Goal: Information Seeking & Learning: Learn about a topic

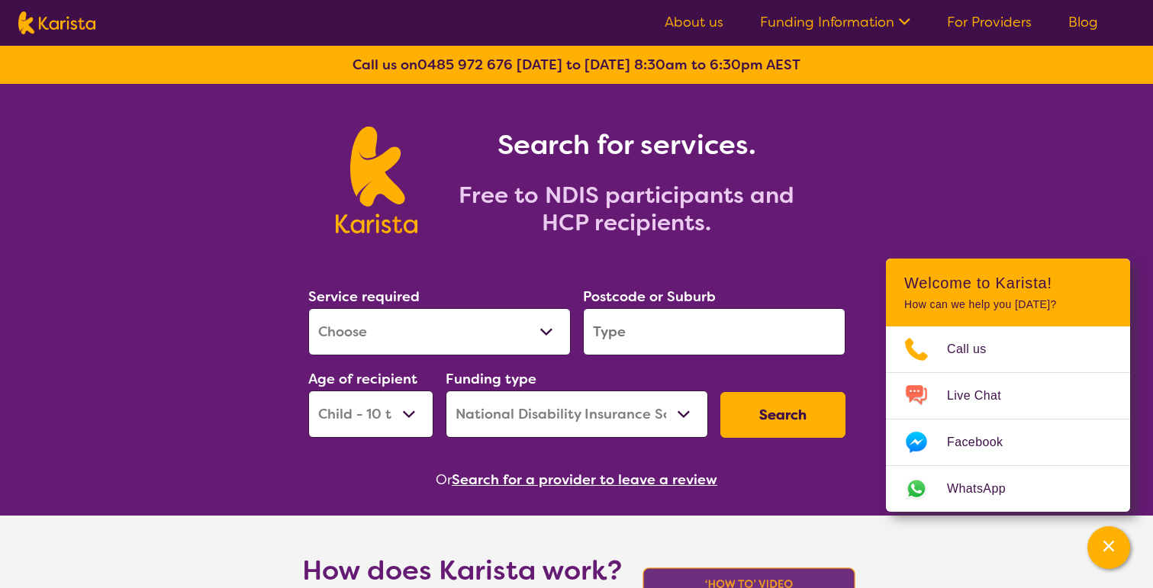
select select "[MEDICAL_DATA]"
select select "CH"
select select "NDIS"
click at [530, 317] on select "Allied Health Assistant Assessment ([MEDICAL_DATA] or [MEDICAL_DATA]) Behaviour…" at bounding box center [439, 331] width 263 height 47
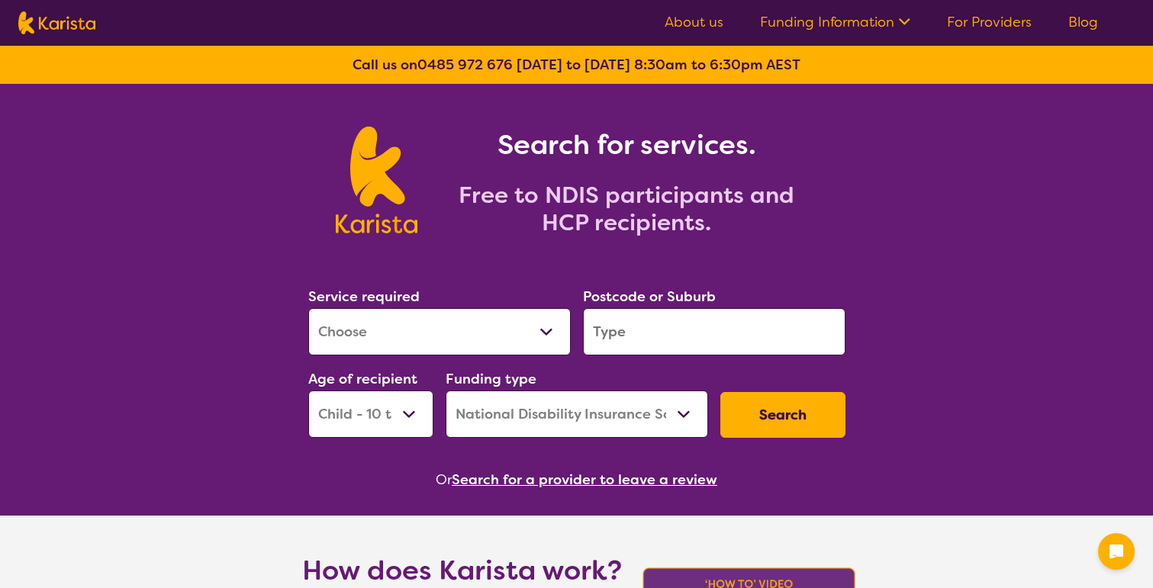
select select "[MEDICAL_DATA]"
select select "CH"
select select "NDIS"
click at [444, 342] on select "Allied Health Assistant Assessment ([MEDICAL_DATA] or [MEDICAL_DATA]) Behaviour…" at bounding box center [439, 331] width 263 height 47
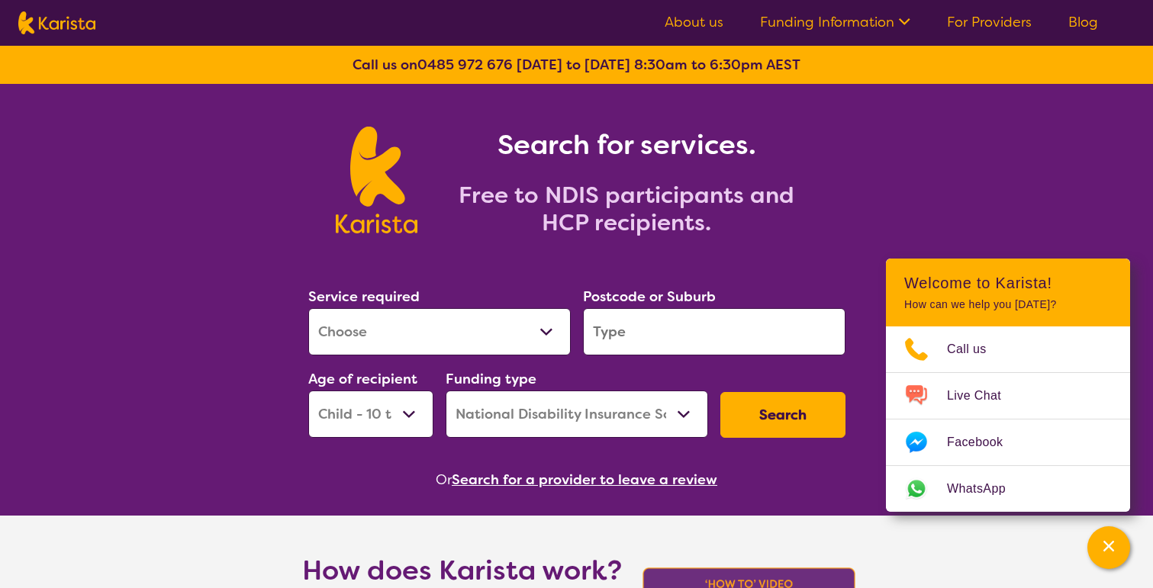
select select "Support worker"
click at [308, 308] on select "Allied Health Assistant Assessment ([MEDICAL_DATA] or [MEDICAL_DATA]) Behaviour…" at bounding box center [439, 331] width 263 height 47
